Goal: Task Accomplishment & Management: Complete application form

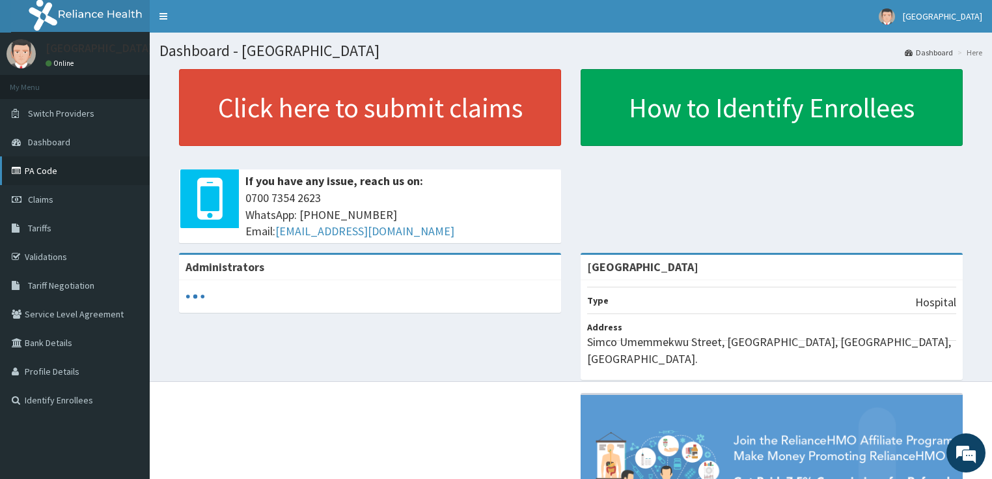
click at [45, 163] on link "PA Code" at bounding box center [75, 170] width 150 height 29
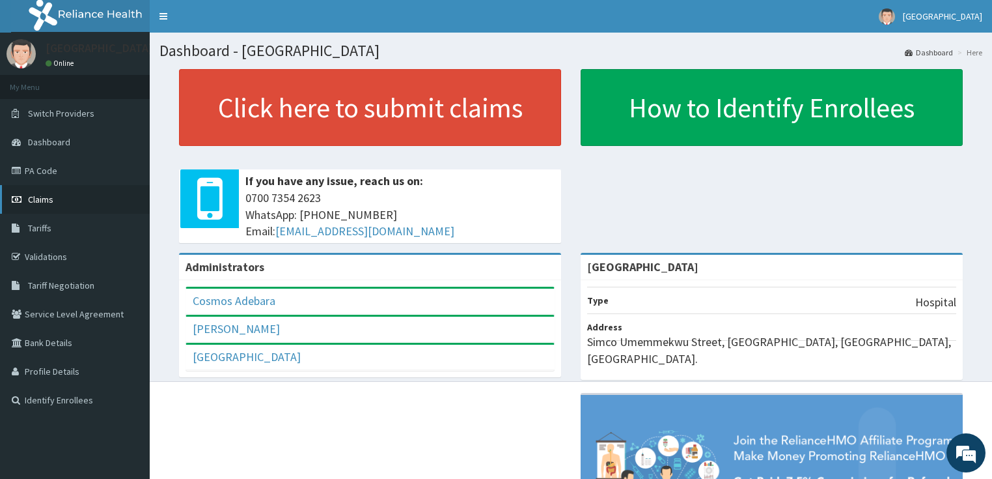
click at [30, 195] on span "Claims" at bounding box center [40, 199] width 25 height 12
click at [36, 165] on link "PA Code" at bounding box center [75, 170] width 150 height 29
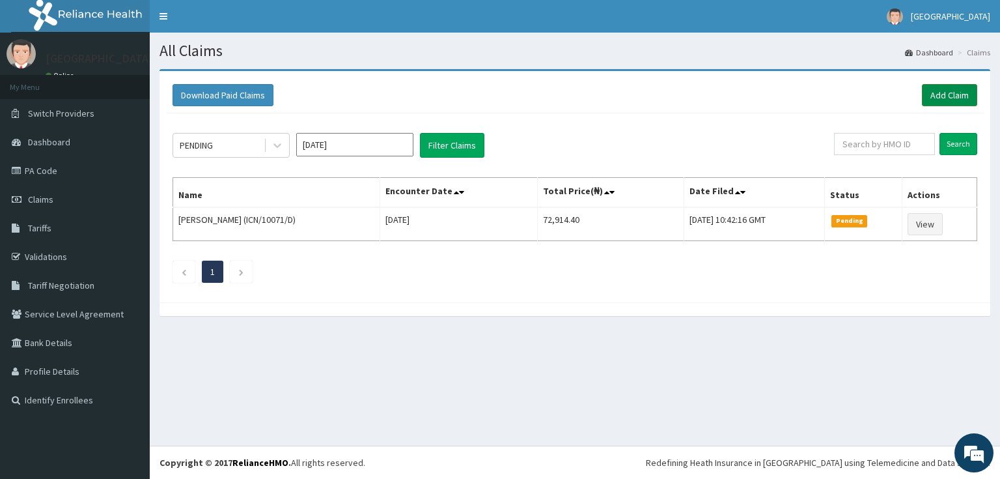
click at [946, 91] on link "Add Claim" at bounding box center [949, 95] width 55 height 22
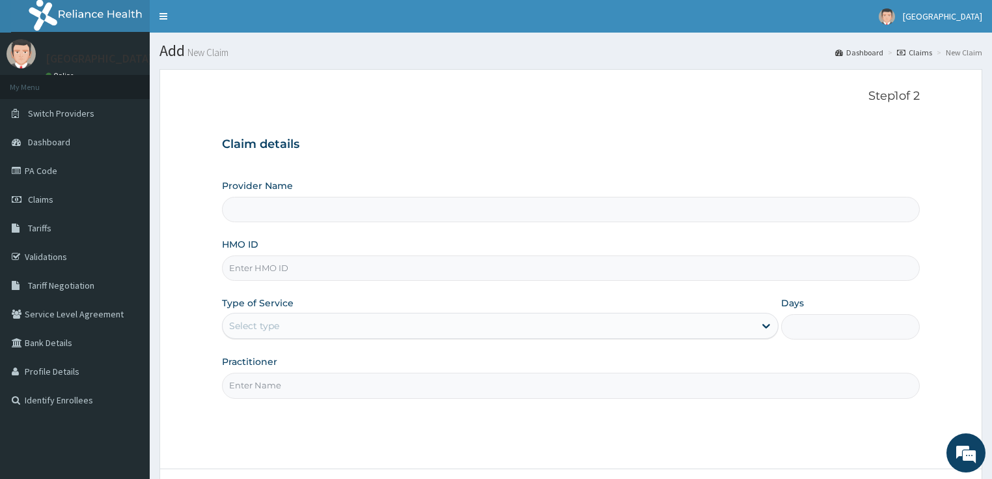
click at [278, 272] on input "HMO ID" at bounding box center [571, 267] width 699 height 25
paste input "ELN/10788/A"
type input "ELN/10788/A"
type input "[GEOGRAPHIC_DATA]"
type input "ELN/10788/A"
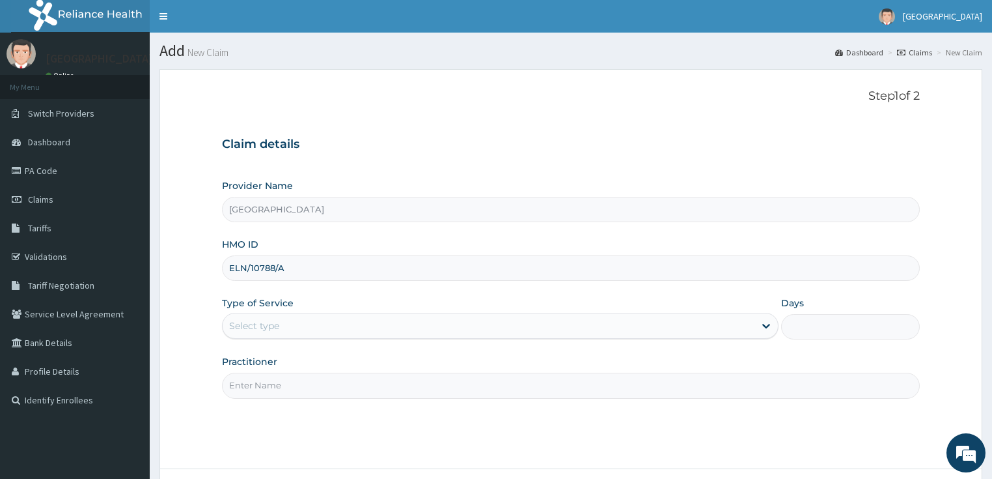
click at [246, 331] on div "Select type" at bounding box center [254, 325] width 50 height 13
click at [263, 322] on div "Select type" at bounding box center [254, 325] width 50 height 13
click at [259, 326] on div "Select type" at bounding box center [254, 325] width 50 height 13
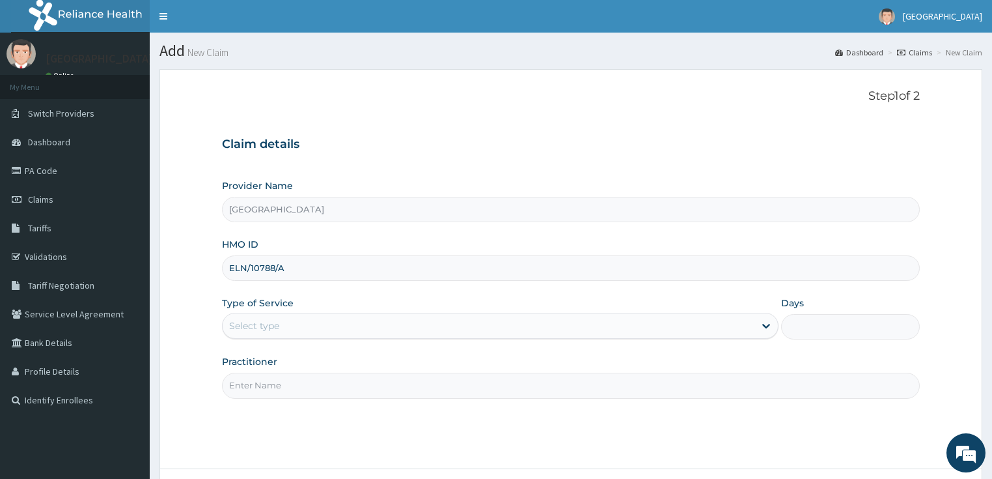
click at [259, 326] on div "Select type" at bounding box center [254, 325] width 50 height 13
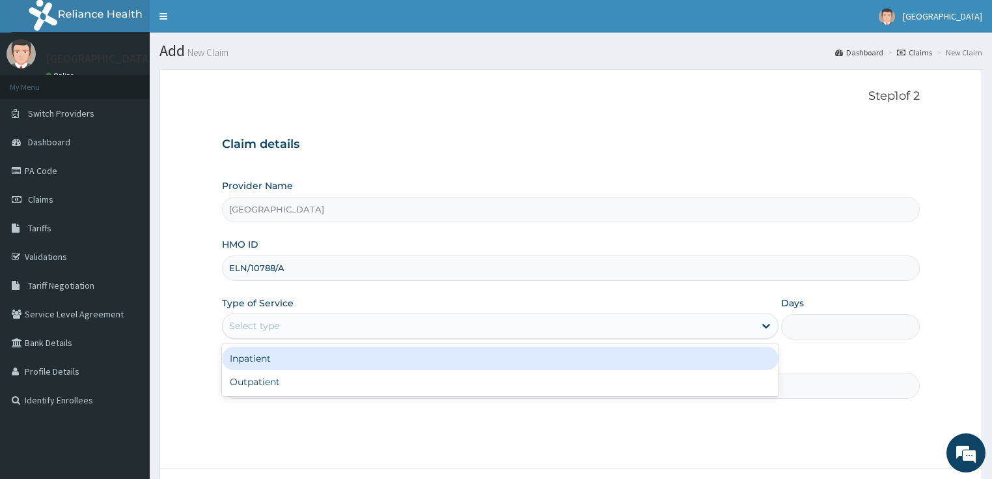
click at [309, 320] on div "Select type" at bounding box center [489, 325] width 532 height 21
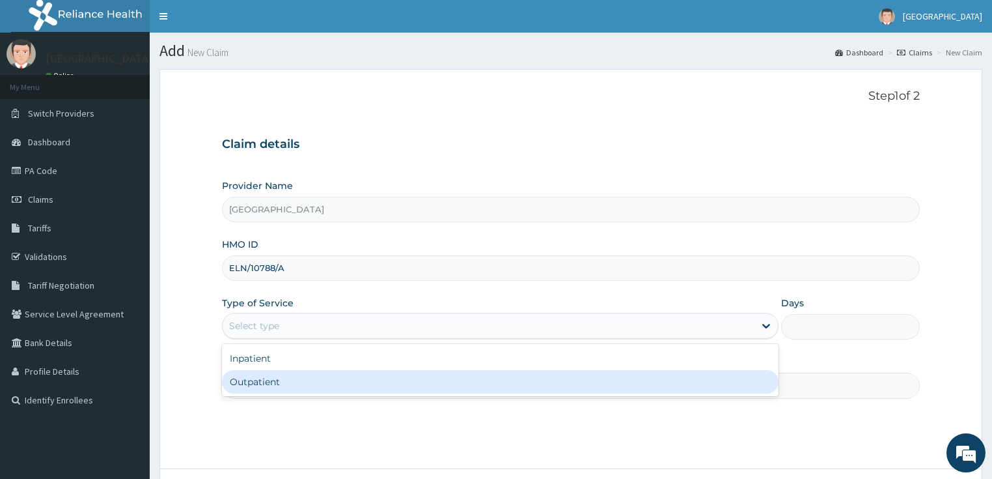
click at [252, 382] on div "Outpatient" at bounding box center [500, 381] width 557 height 23
type input "1"
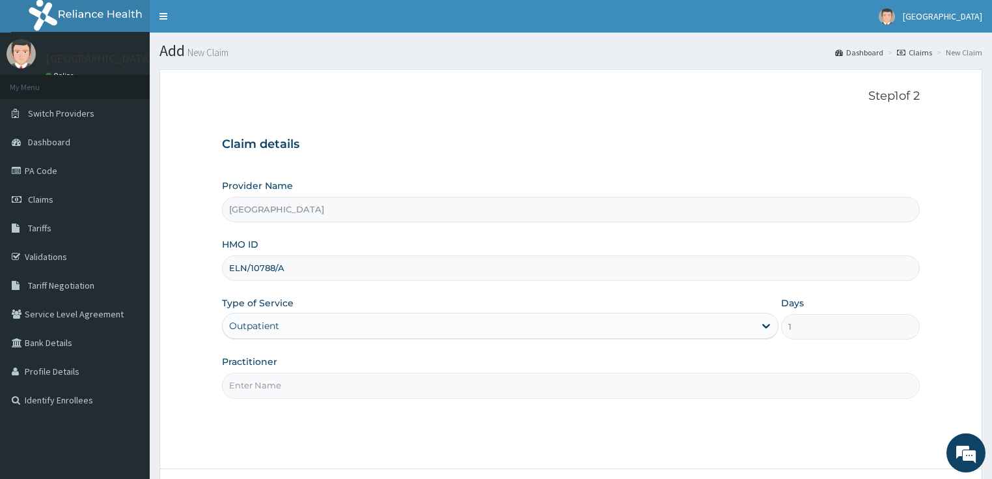
drag, startPoint x: 381, startPoint y: 385, endPoint x: 357, endPoint y: 384, distance: 23.5
click at [381, 385] on input "Practitioner" at bounding box center [571, 384] width 699 height 25
click at [268, 386] on input "Practitioner" at bounding box center [571, 384] width 699 height 25
type input "DR SALAMI"
drag, startPoint x: 430, startPoint y: 428, endPoint x: 445, endPoint y: 421, distance: 16.3
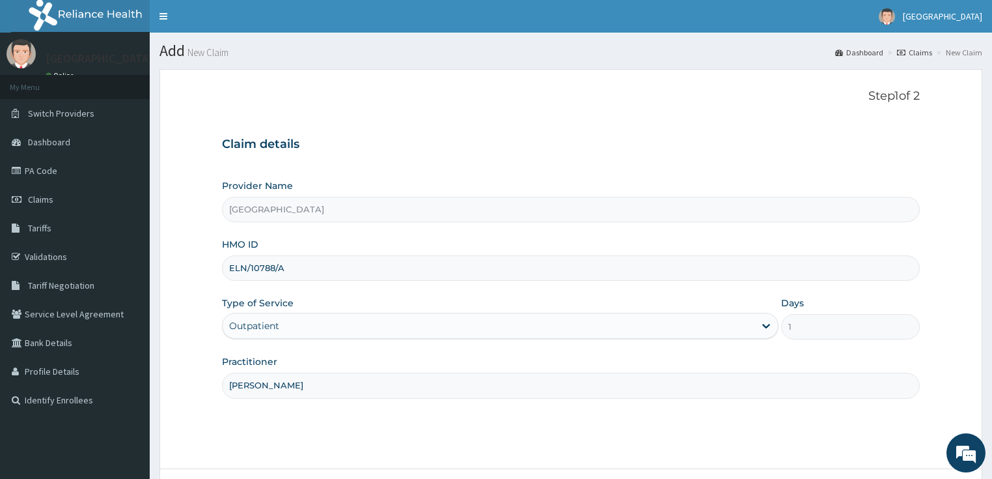
click at [430, 428] on div "Step 1 of 2 Claim details Provider Name Bidems Victory Hospital HMO ID ELN/1078…" at bounding box center [571, 268] width 699 height 359
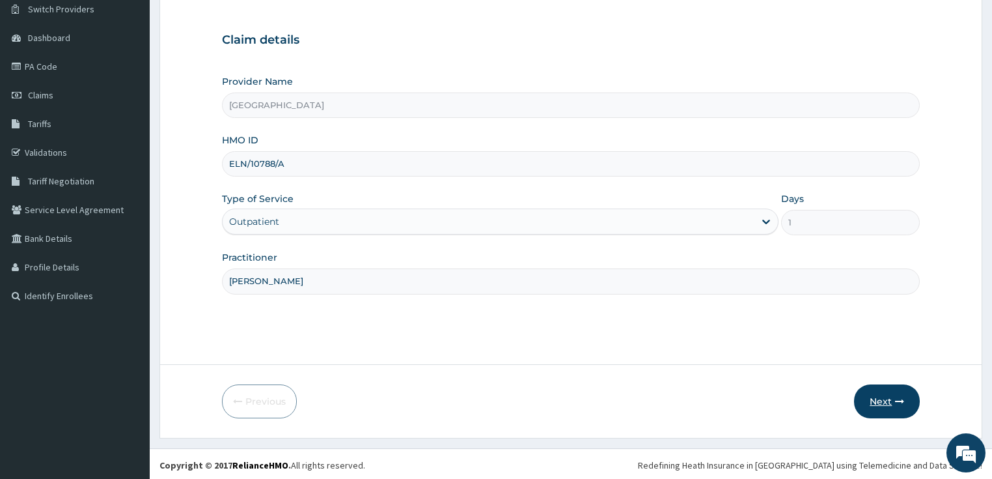
scroll to position [106, 0]
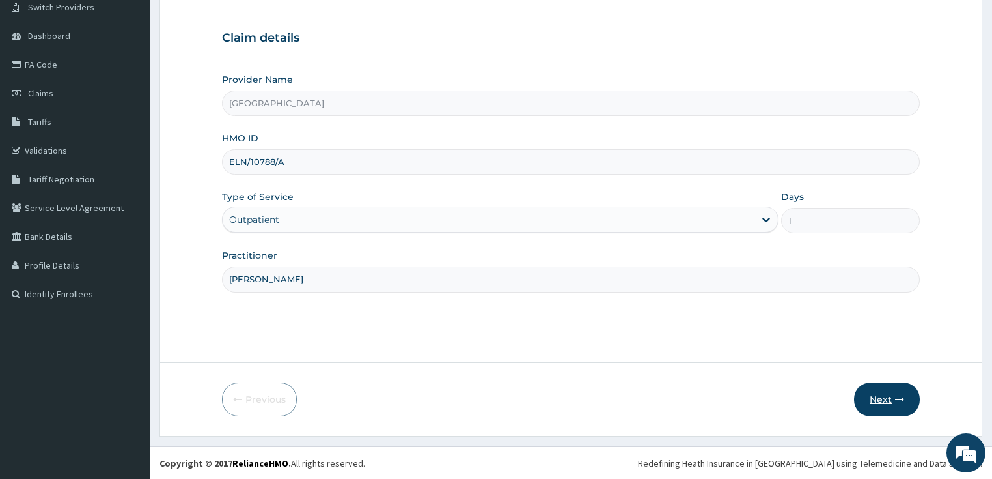
click at [890, 397] on button "Next" at bounding box center [887, 399] width 66 height 34
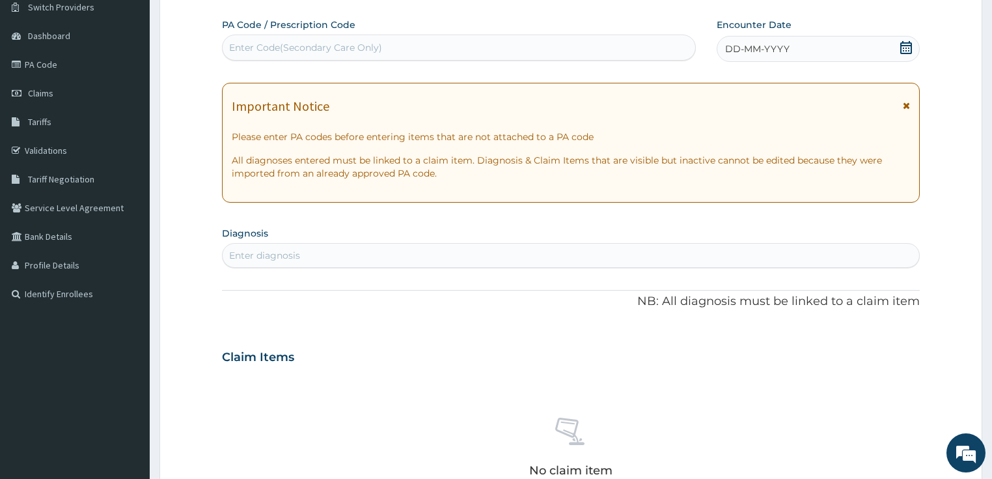
click at [263, 47] on div "Enter Code(Secondary Care Only)" at bounding box center [305, 47] width 153 height 13
paste input "PA/8B0E8E"
type input "PA/8B0E8E"
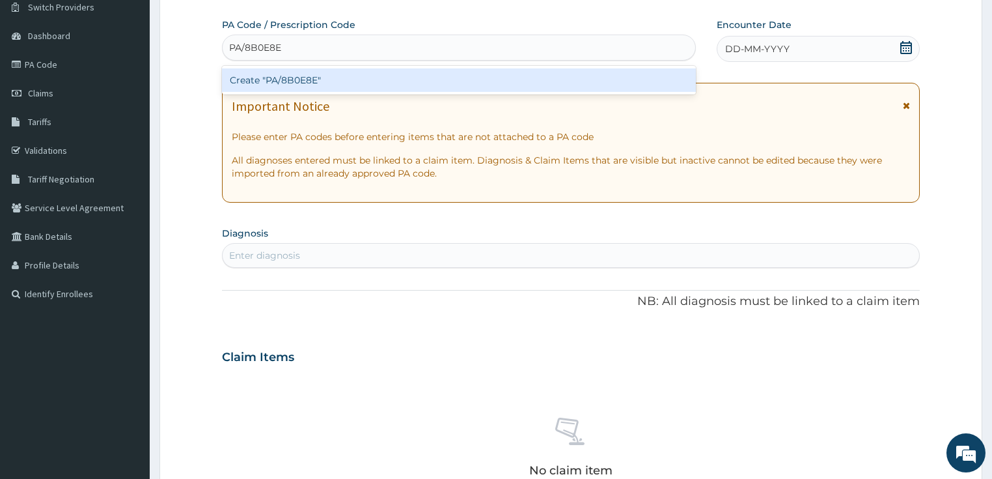
click at [276, 86] on div "Create "PA/8B0E8E"" at bounding box center [459, 79] width 474 height 23
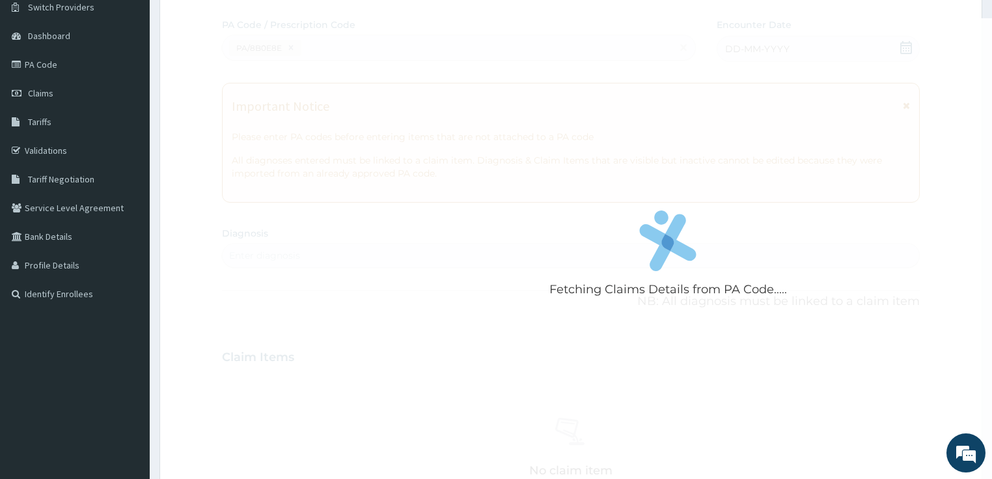
click at [410, 303] on div "Fetching Claims Details from PA Code....." at bounding box center [668, 257] width 893 height 479
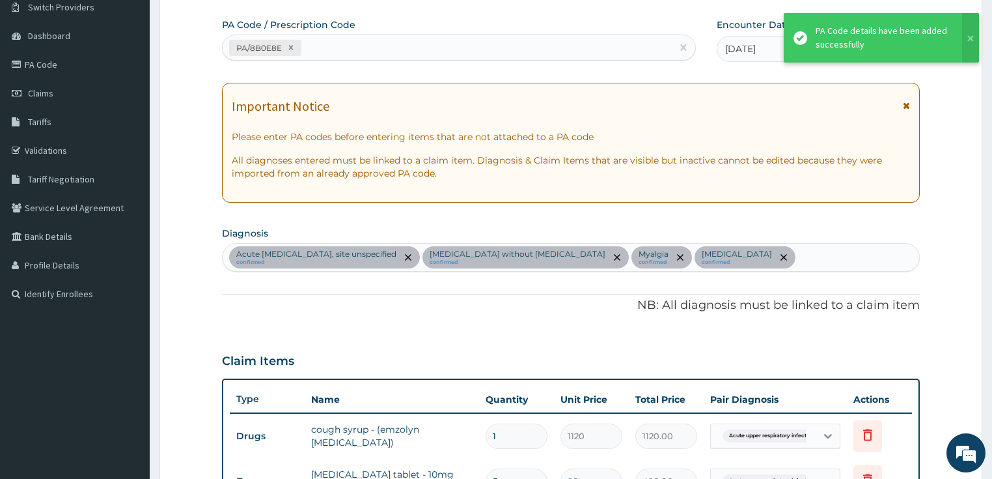
scroll to position [615, 0]
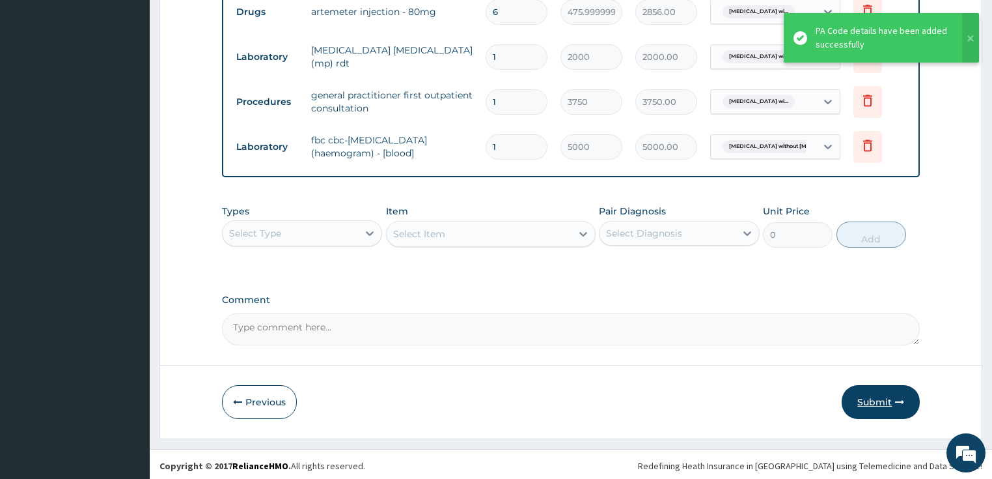
click at [886, 393] on button "Submit" at bounding box center [881, 402] width 78 height 34
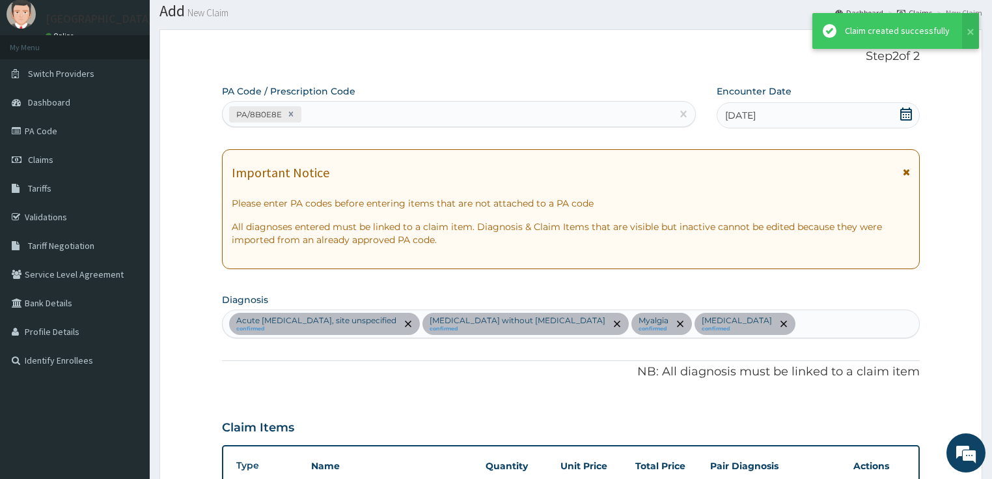
scroll to position [710, 0]
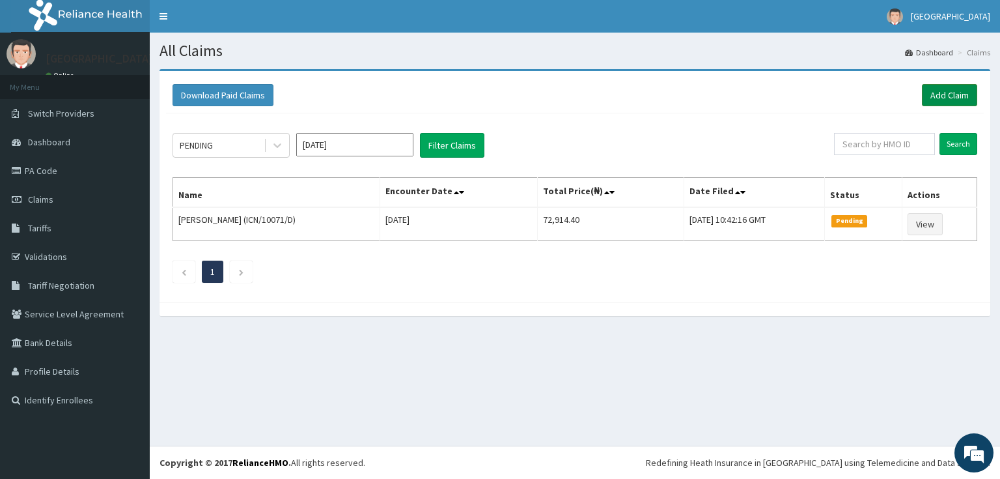
click at [940, 88] on link "Add Claim" at bounding box center [949, 95] width 55 height 22
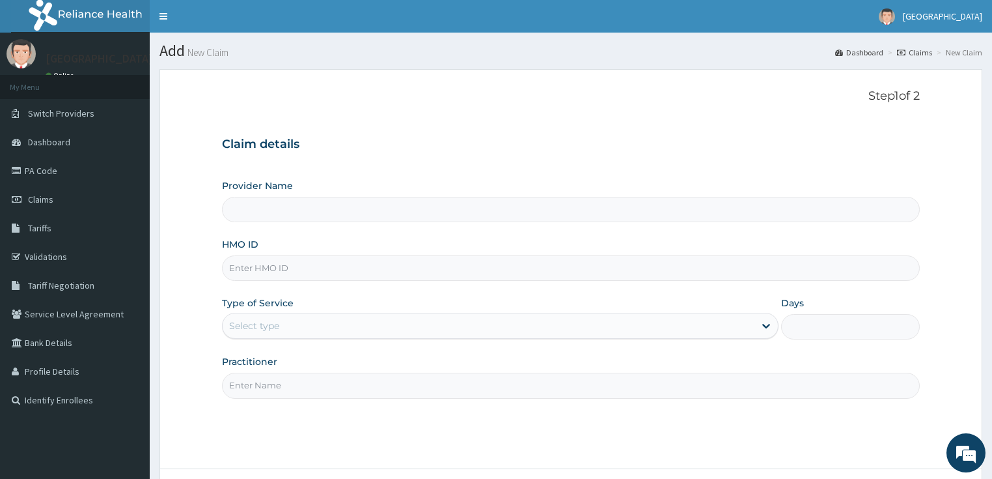
click at [278, 264] on input "HMO ID" at bounding box center [571, 267] width 699 height 25
paste input "BCK/10051/C"
type input "BCK/10051/C"
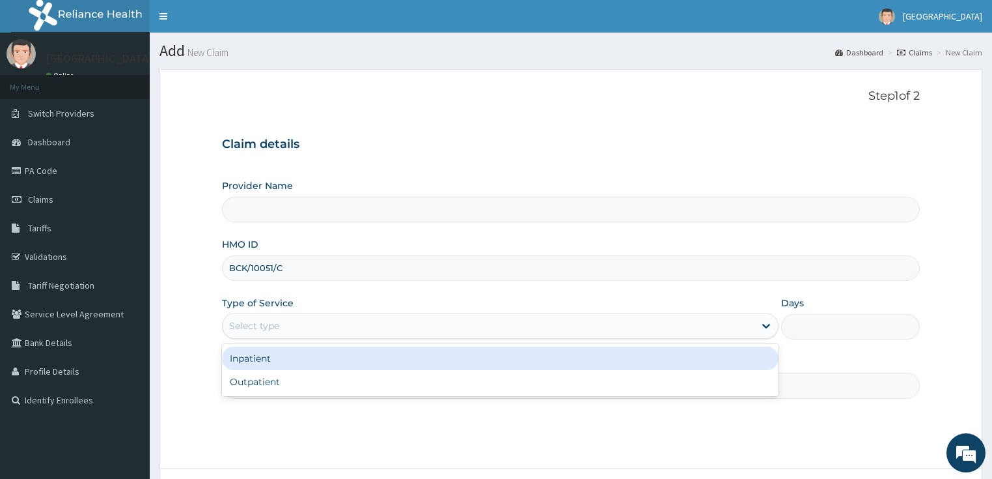
click at [266, 331] on div "Select type" at bounding box center [254, 325] width 50 height 13
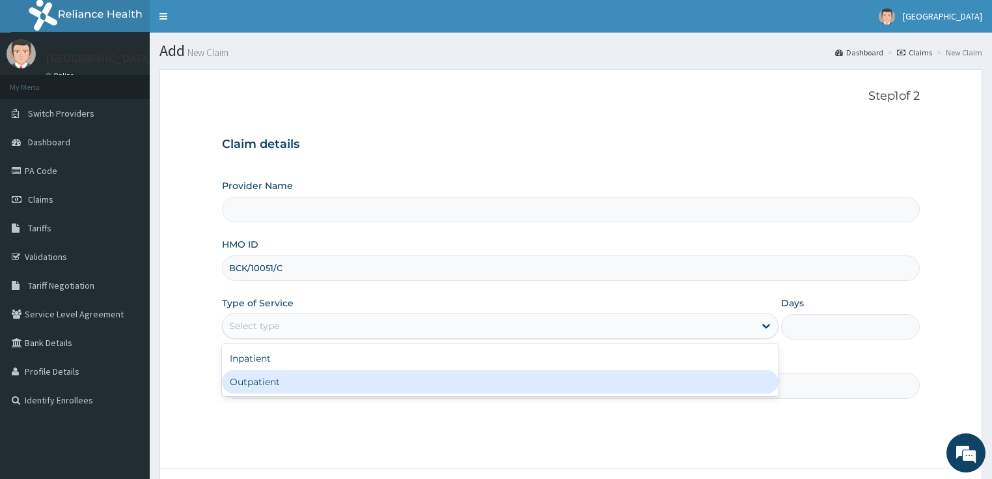
type input "[GEOGRAPHIC_DATA]"
click at [256, 387] on div "Outpatient" at bounding box center [500, 381] width 557 height 23
type input "1"
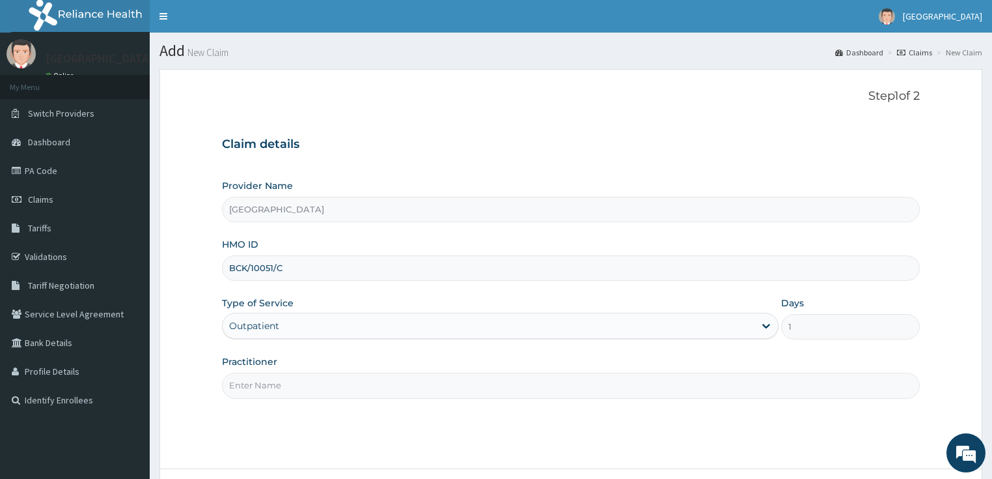
click at [248, 387] on input "Practitioner" at bounding box center [571, 384] width 699 height 25
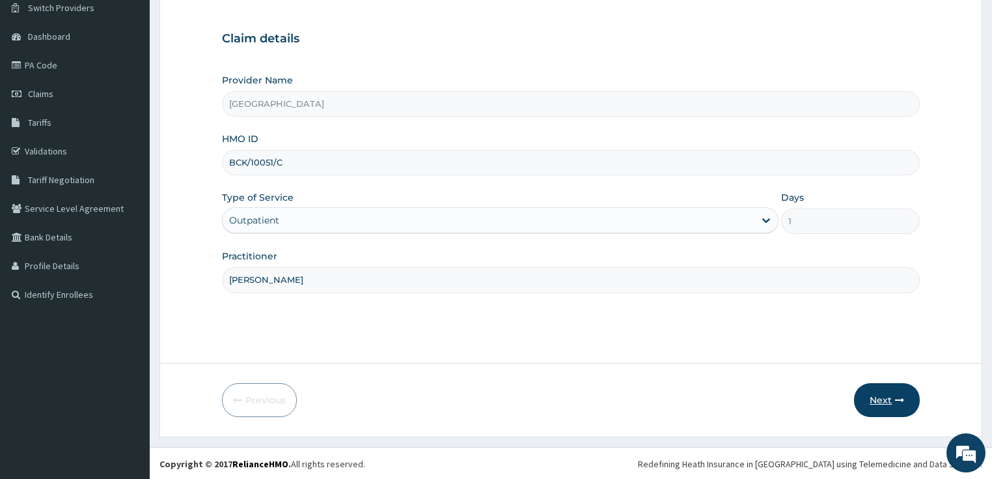
scroll to position [106, 0]
type input "DR SALAMI"
click at [875, 396] on button "Next" at bounding box center [887, 399] width 66 height 34
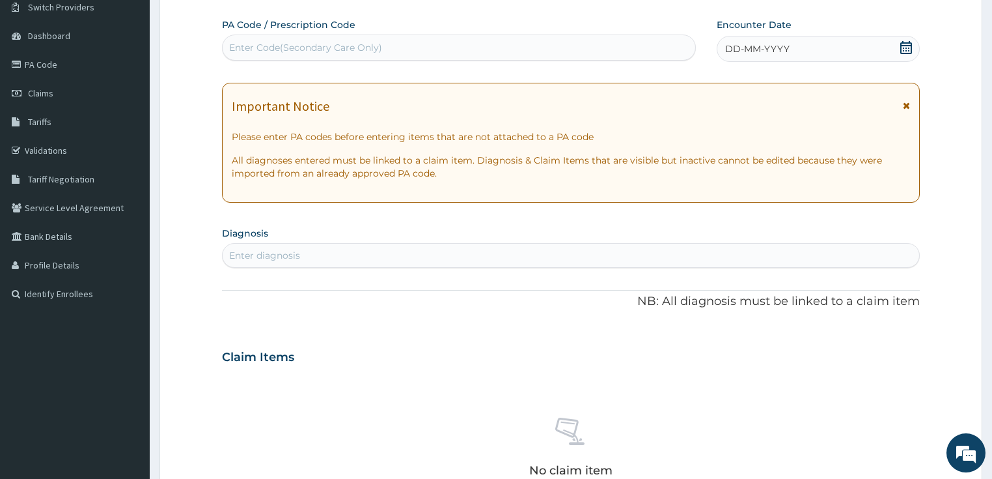
click at [320, 44] on div "Enter Code(Secondary Care Only)" at bounding box center [305, 47] width 153 height 13
paste input "PA/E02931"
type input "PA/E02931"
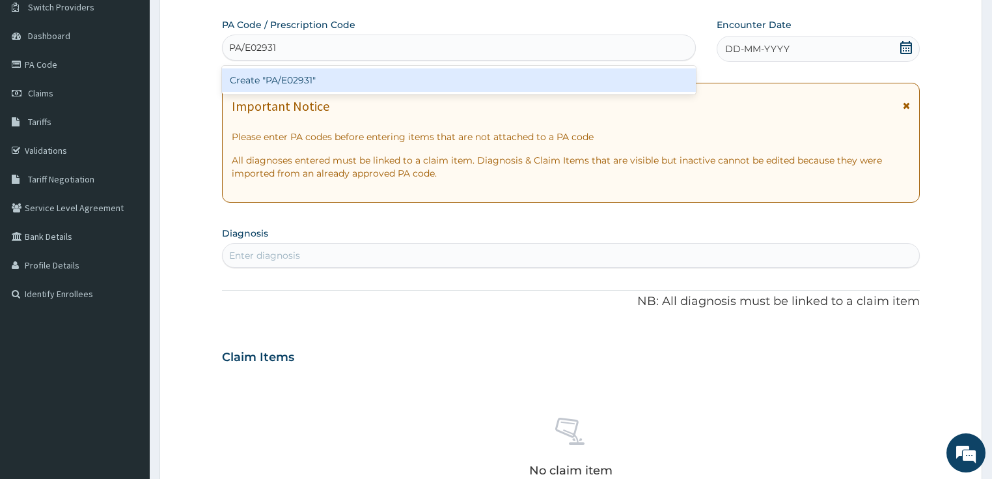
click at [305, 80] on div "Create "PA/E02931"" at bounding box center [459, 79] width 474 height 23
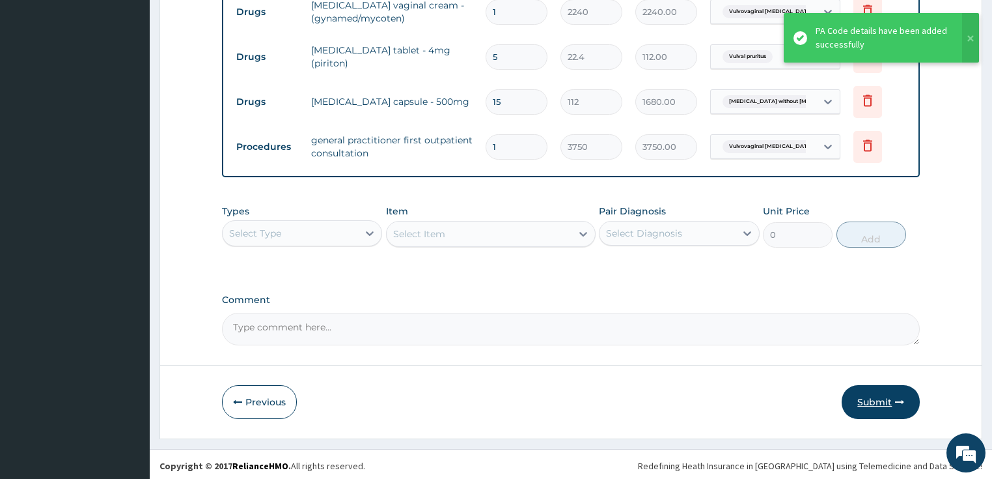
scroll to position [620, 0]
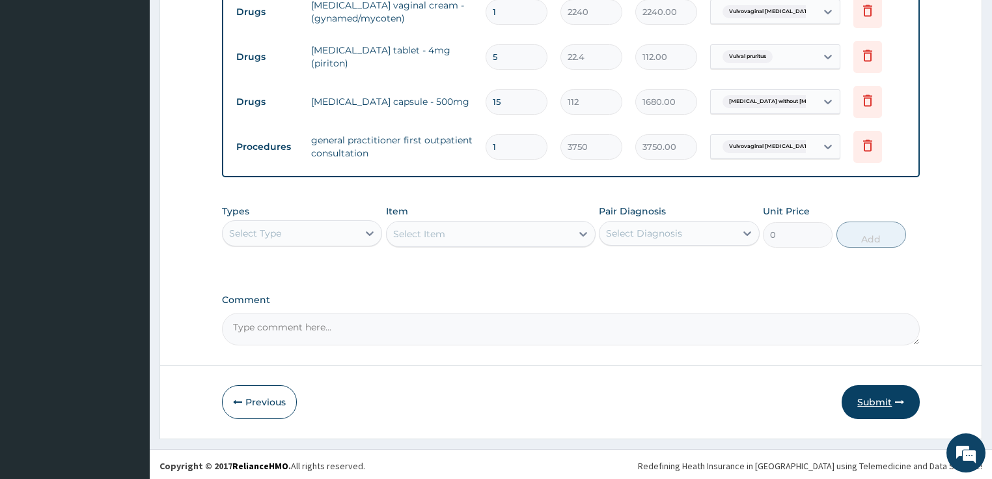
click at [871, 399] on button "Submit" at bounding box center [881, 402] width 78 height 34
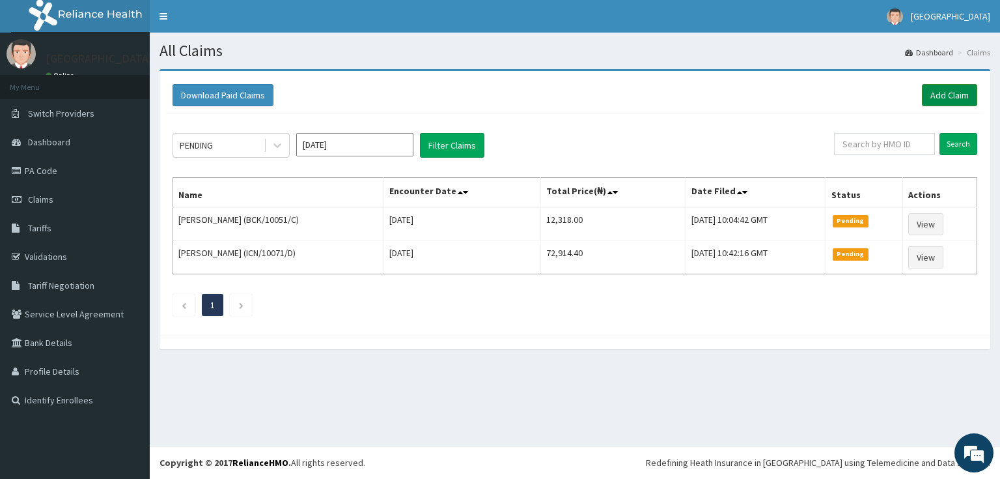
click at [940, 89] on link "Add Claim" at bounding box center [949, 95] width 55 height 22
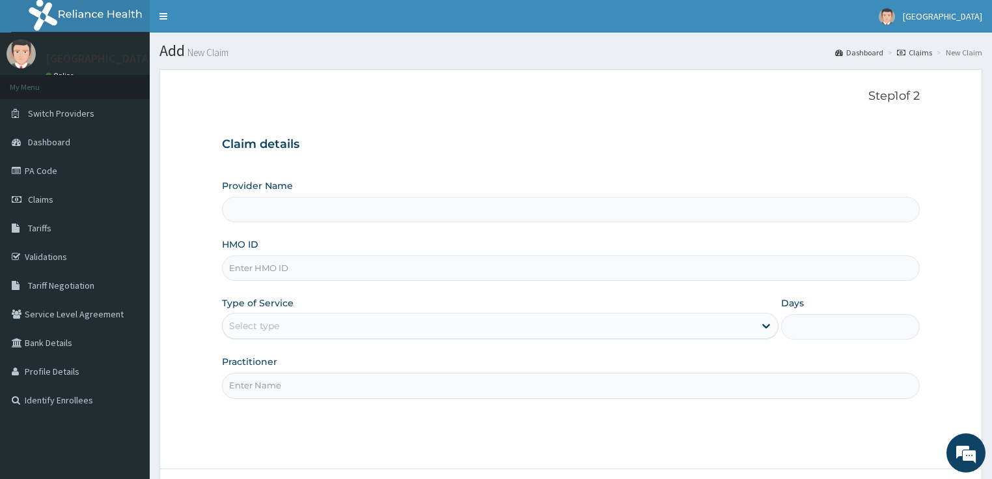
click at [257, 269] on input "HMO ID" at bounding box center [571, 267] width 699 height 25
type input "[GEOGRAPHIC_DATA]"
paste input "BCK/10051/D"
type input "BCK/10051/D"
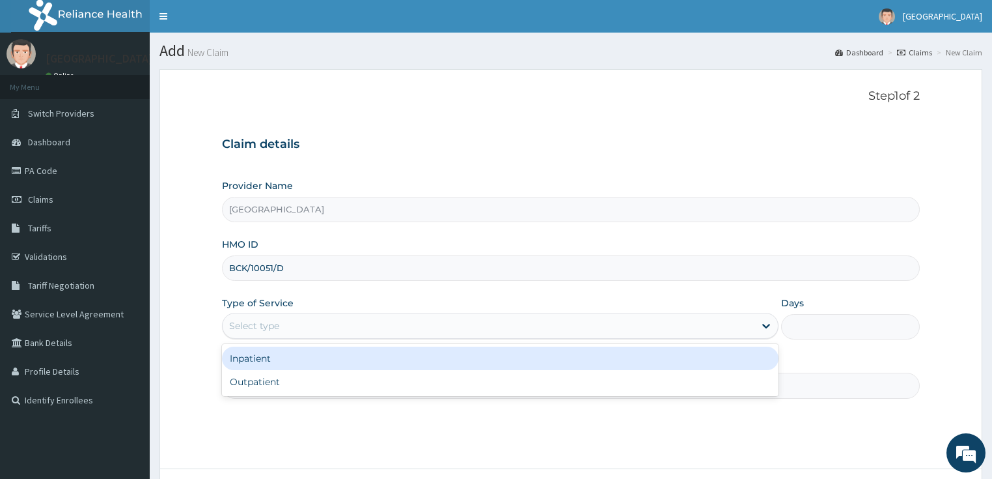
click at [262, 329] on div "Select type" at bounding box center [254, 325] width 50 height 13
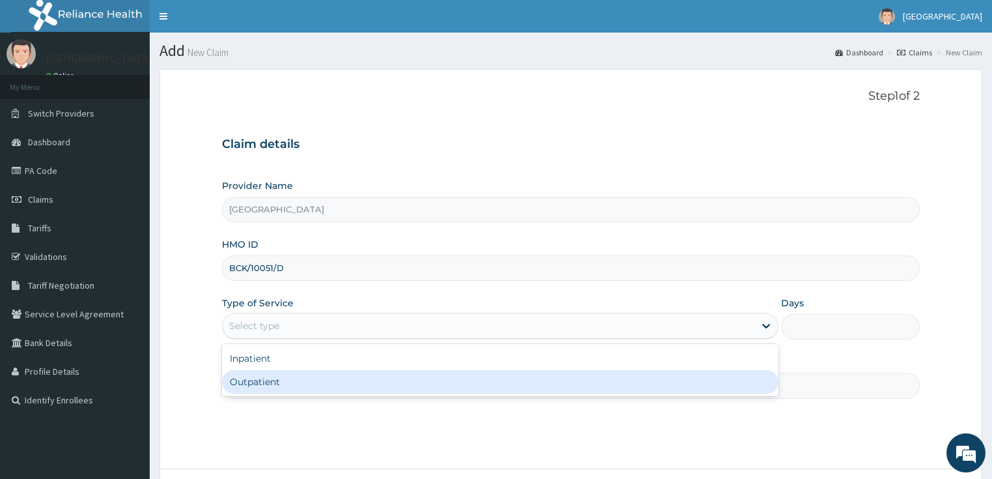
click at [253, 382] on div "Outpatient" at bounding box center [500, 381] width 557 height 23
type input "1"
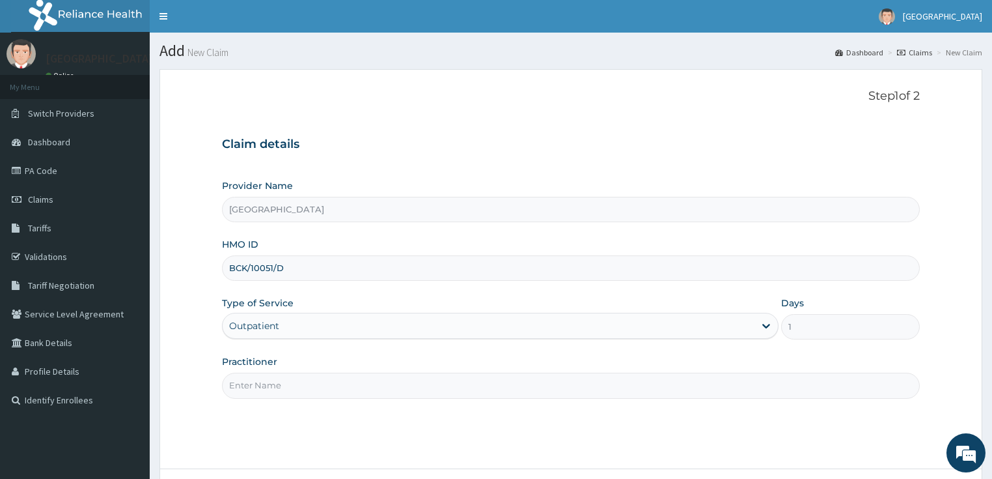
click at [260, 385] on input "Practitioner" at bounding box center [571, 384] width 699 height 25
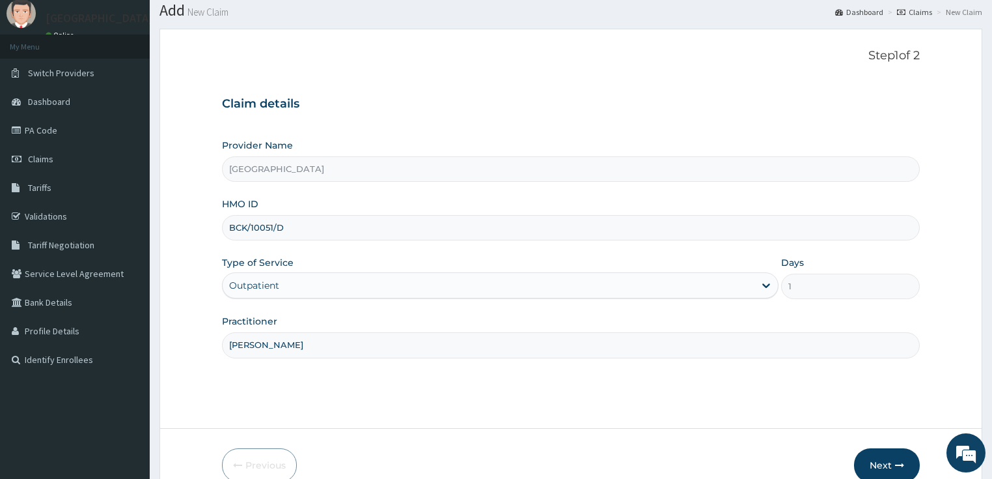
scroll to position [106, 0]
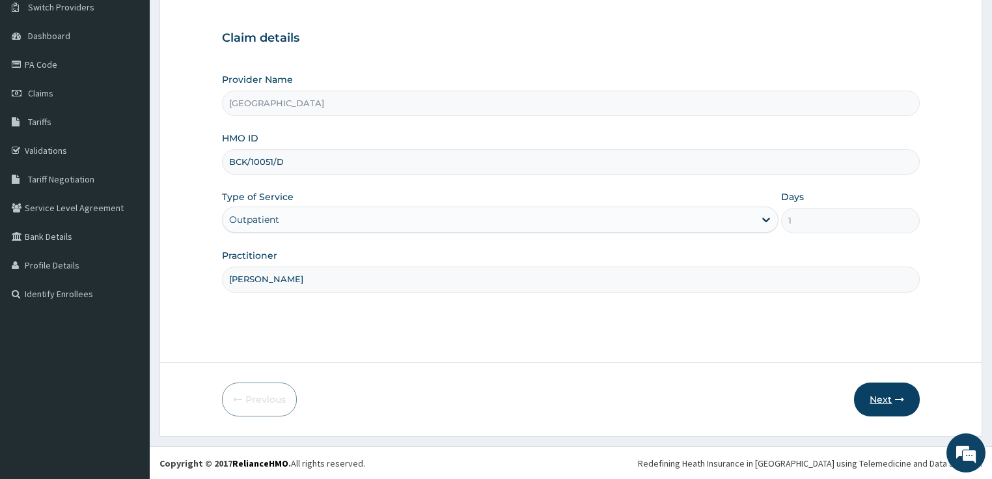
type input "DR SALAMI"
click at [883, 398] on button "Next" at bounding box center [887, 399] width 66 height 34
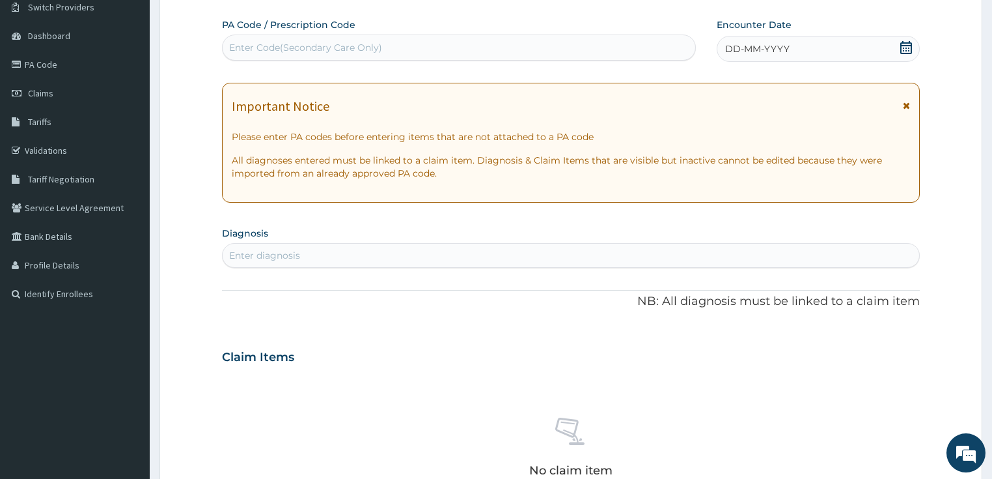
click at [264, 37] on div "Enter Code(Secondary Care Only)" at bounding box center [459, 47] width 473 height 21
paste input "PA/76E4CA"
type input "PA/76E4CA"
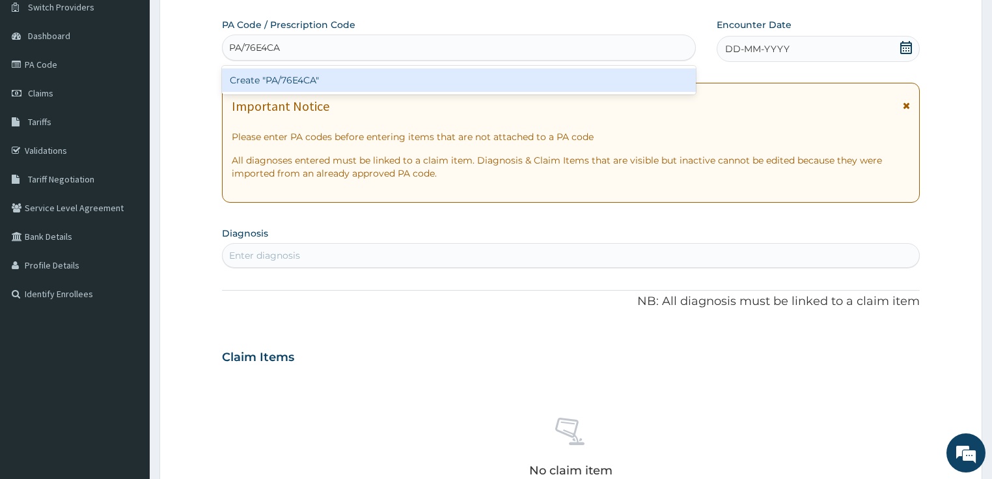
click at [290, 78] on div "Create "PA/76E4CA"" at bounding box center [459, 79] width 474 height 23
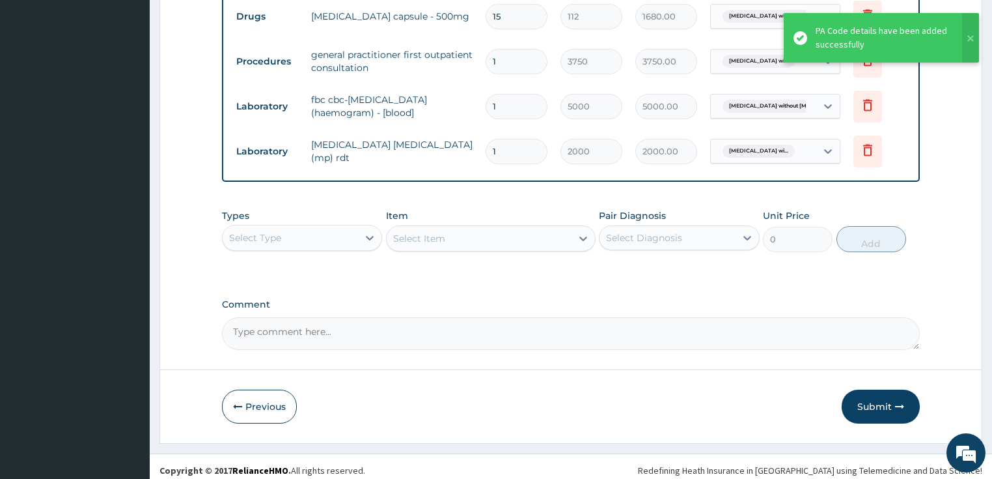
scroll to position [755, 0]
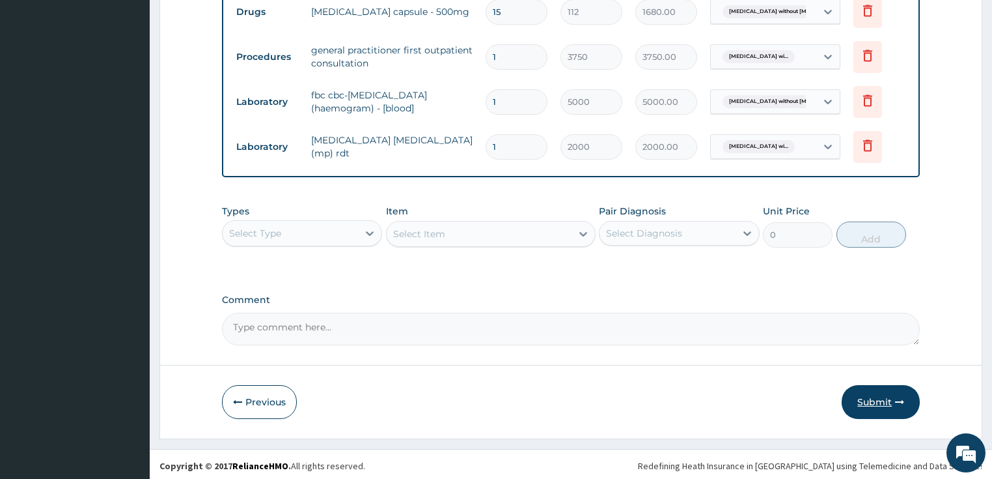
click at [867, 395] on button "Submit" at bounding box center [881, 402] width 78 height 34
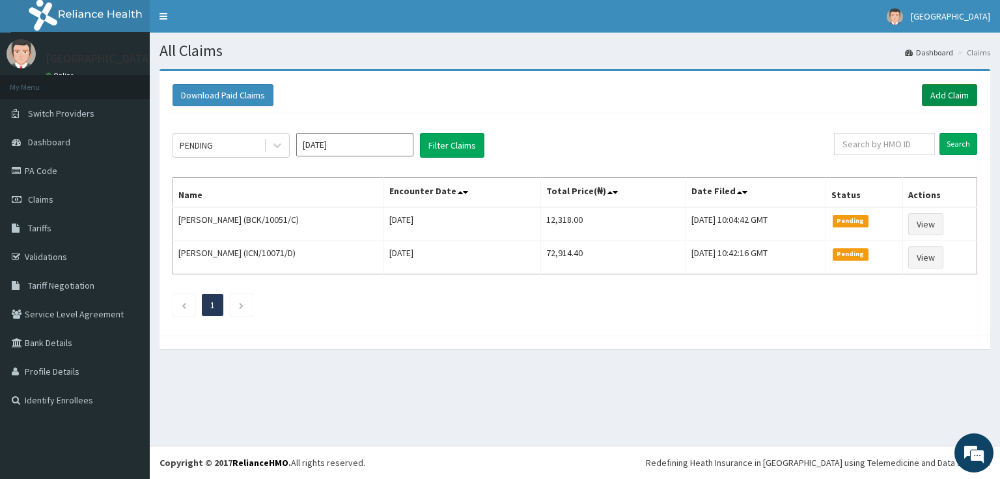
click at [942, 93] on link "Add Claim" at bounding box center [949, 95] width 55 height 22
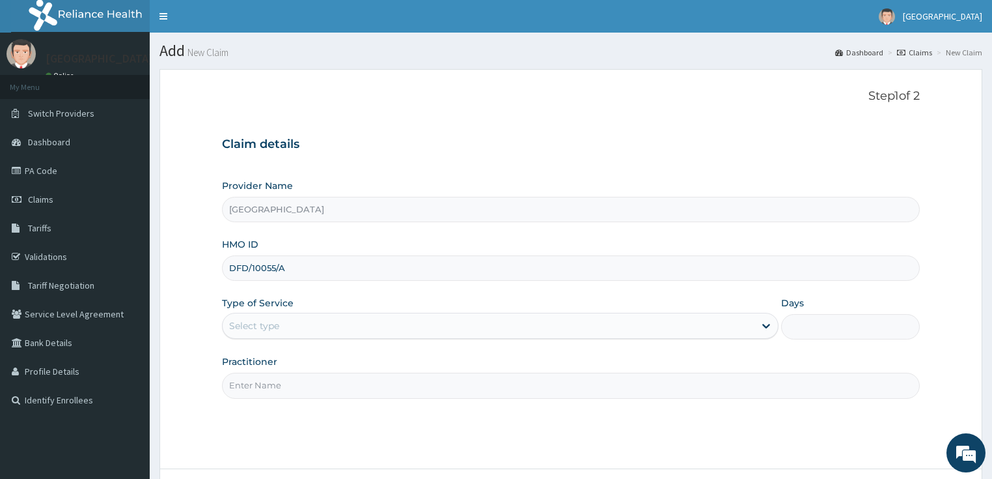
type input "DFD/10055/A"
click at [272, 331] on div "Select type" at bounding box center [254, 325] width 50 height 13
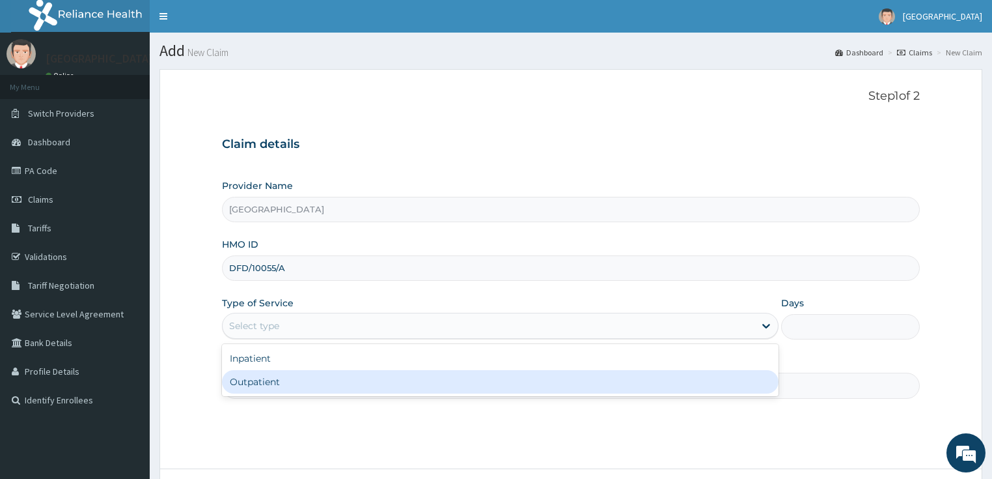
click at [257, 380] on div "Outpatient" at bounding box center [500, 381] width 557 height 23
click at [257, 380] on input "Practitioner" at bounding box center [571, 384] width 699 height 25
type input "1"
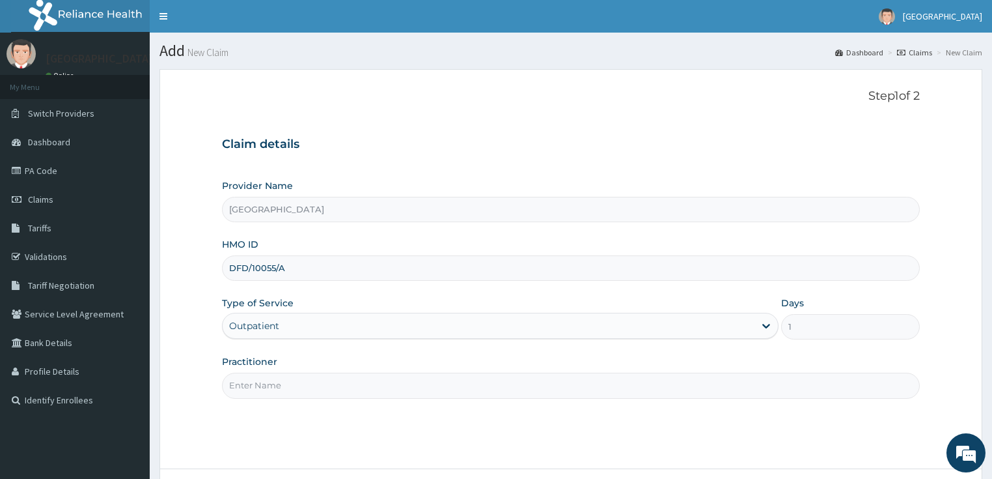
drag, startPoint x: 257, startPoint y: 380, endPoint x: 216, endPoint y: 400, distance: 46.3
click at [257, 380] on input "Practitioner" at bounding box center [571, 384] width 699 height 25
click at [264, 381] on input "Practitioner" at bounding box center [571, 384] width 699 height 25
type input "DR SALAMI"
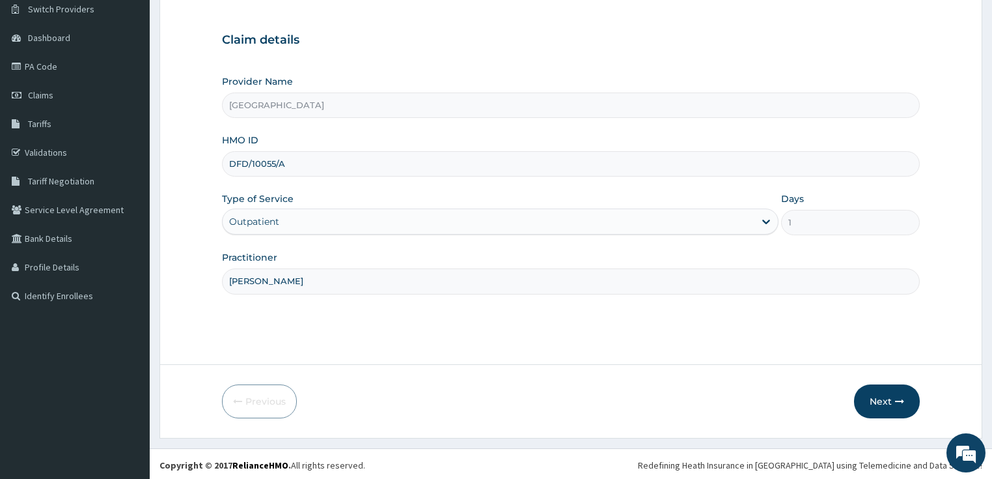
scroll to position [106, 0]
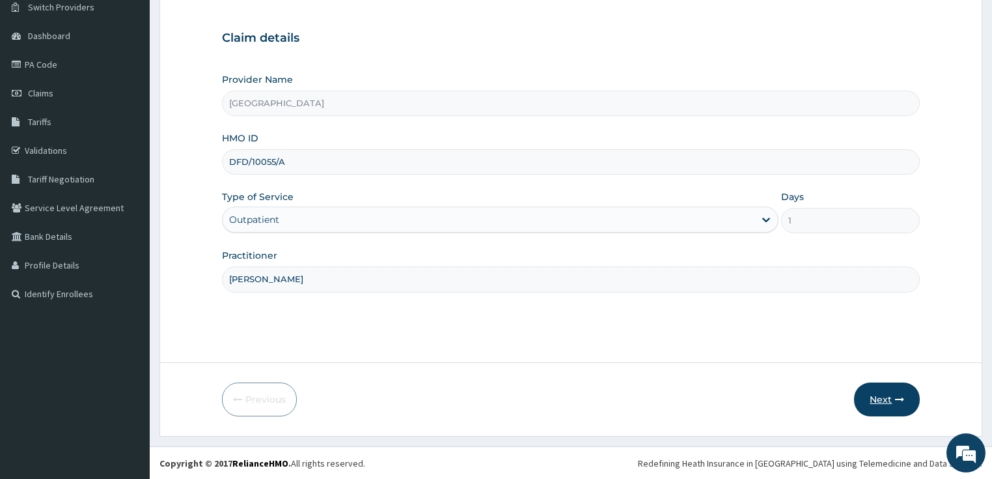
click at [886, 393] on button "Next" at bounding box center [887, 399] width 66 height 34
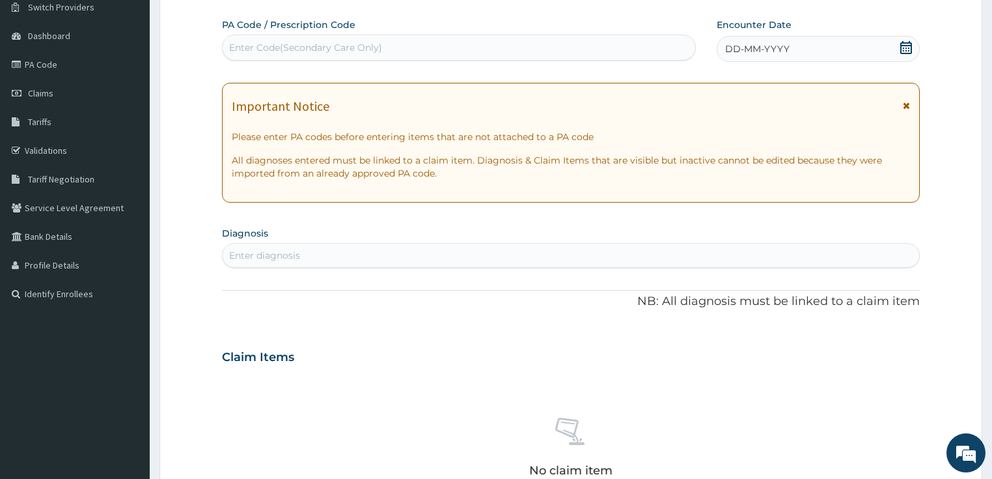
click at [326, 44] on div "Enter Code(Secondary Care Only)" at bounding box center [305, 47] width 153 height 13
paste input "PA/1C69AD"
type input "PA/1C69AD"
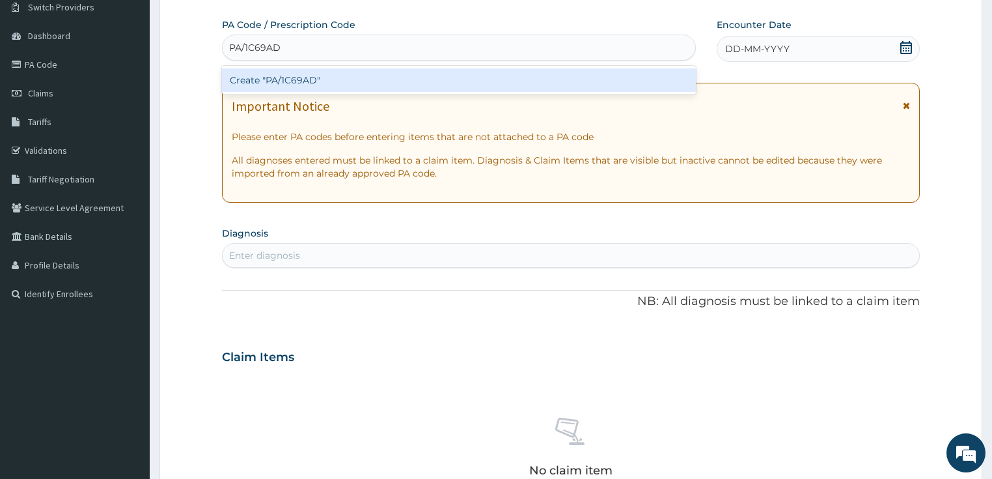
click at [310, 83] on div "Create "PA/1C69AD"" at bounding box center [459, 79] width 474 height 23
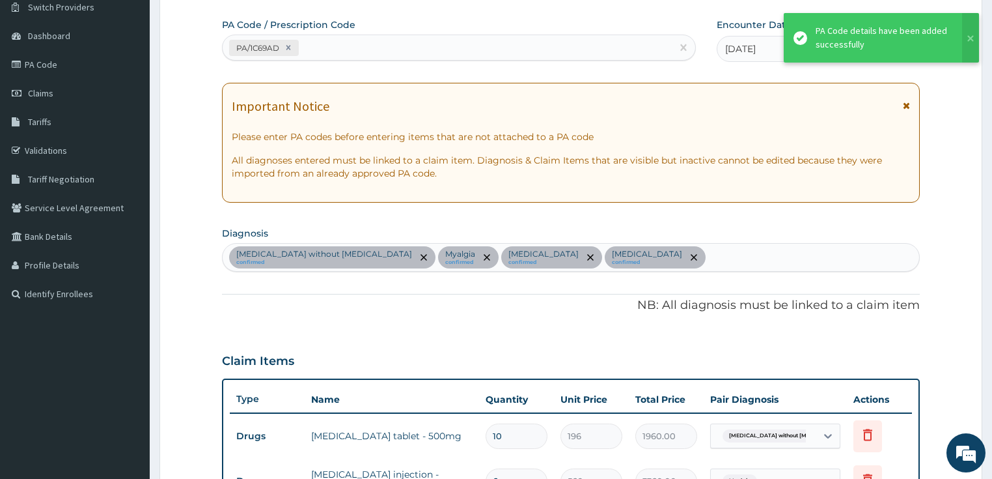
scroll to position [483, 0]
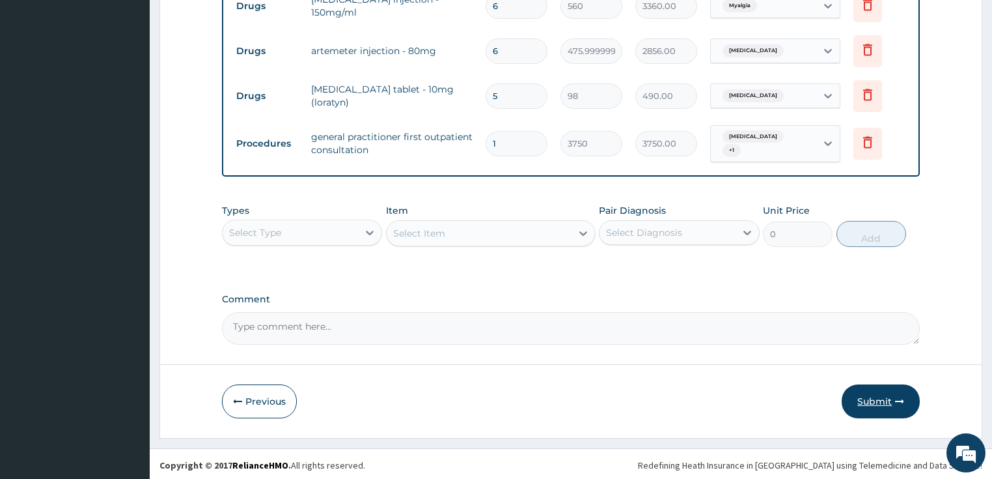
click at [875, 397] on button "Submit" at bounding box center [881, 401] width 78 height 34
drag, startPoint x: 875, startPoint y: 397, endPoint x: 436, endPoint y: 363, distance: 440.2
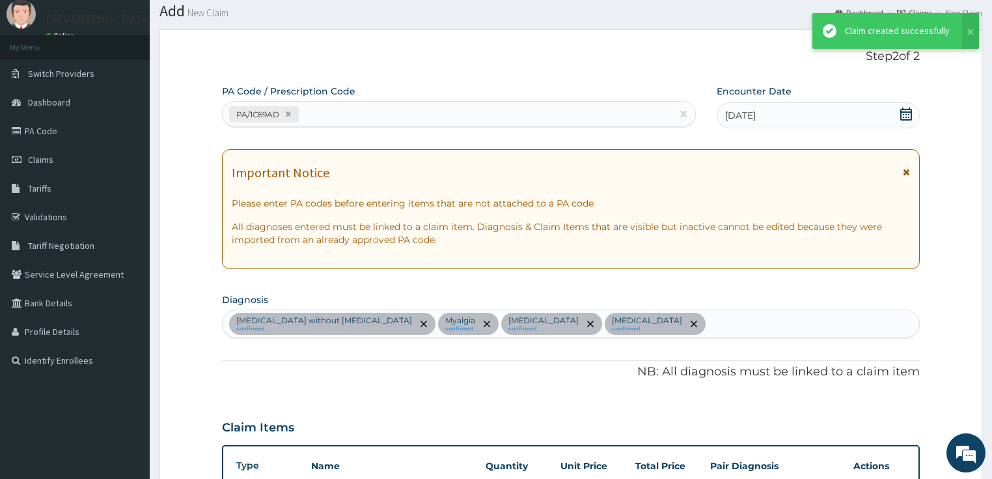
scroll to position [581, 0]
